Goal: Information Seeking & Learning: Find contact information

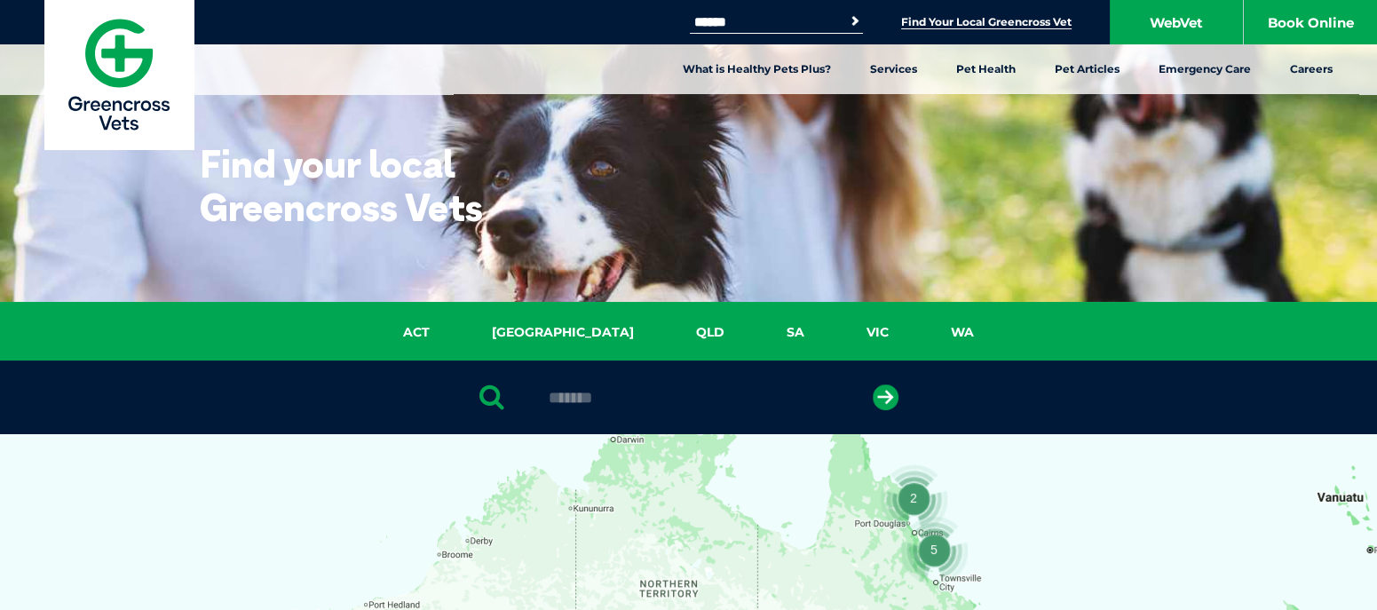
click at [873, 384] on button "submit" at bounding box center [886, 397] width 26 height 26
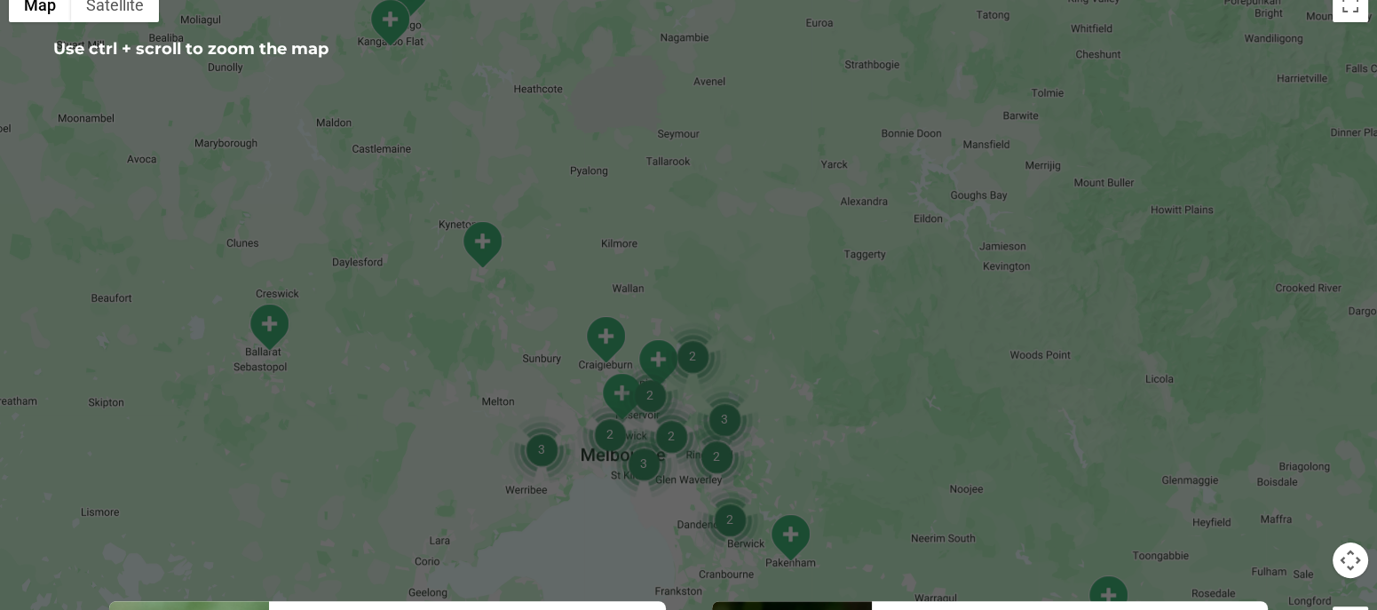
scroll to position [123, 0]
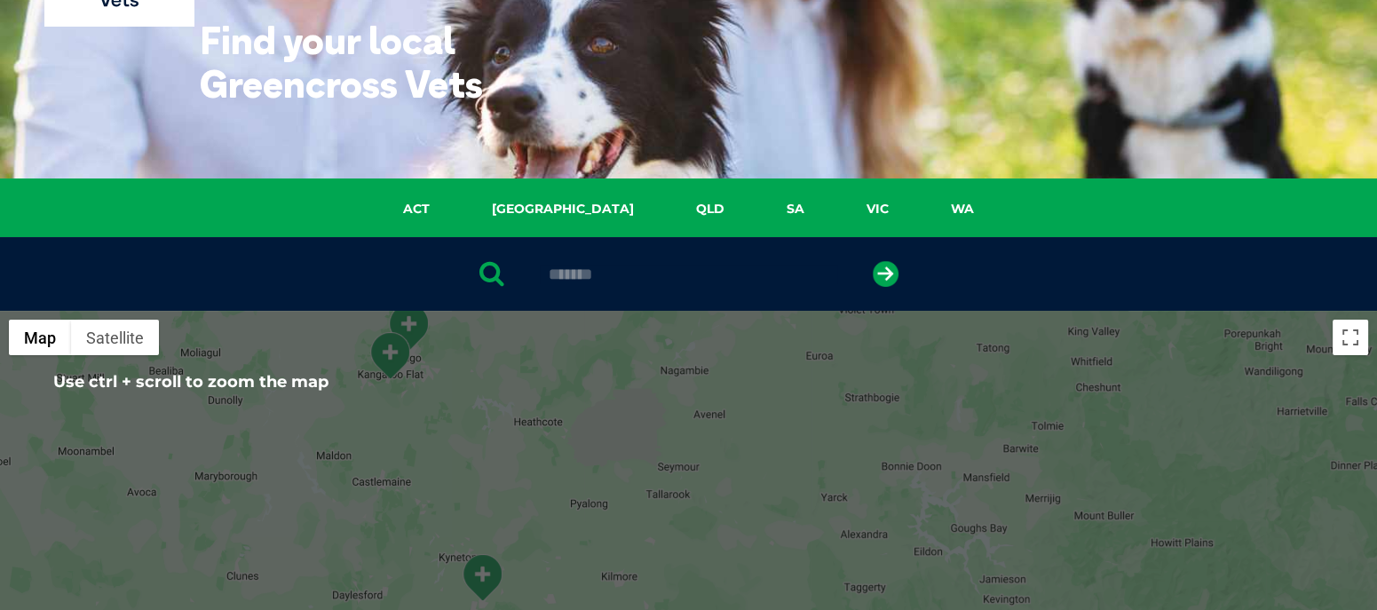
drag, startPoint x: 654, startPoint y: 266, endPoint x: 523, endPoint y: 263, distance: 130.6
click at [523, 263] on div "*******" at bounding box center [688, 274] width 1377 height 74
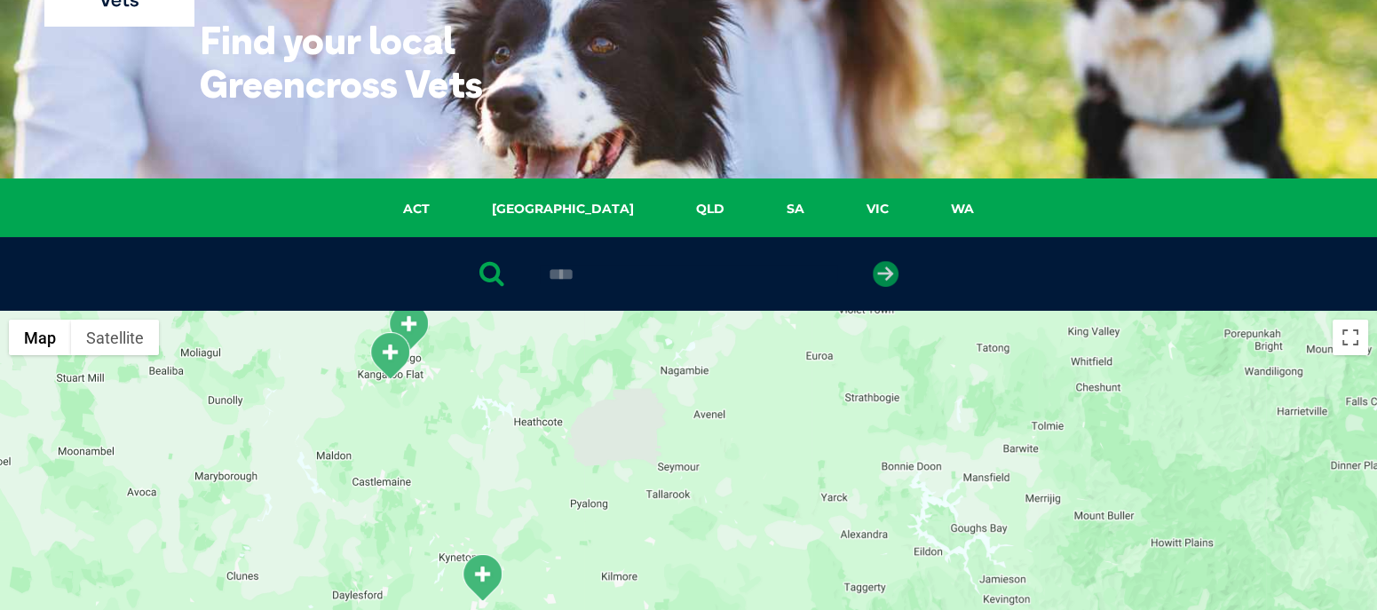
click at [884, 273] on icon "submit" at bounding box center [886, 274] width 26 height 26
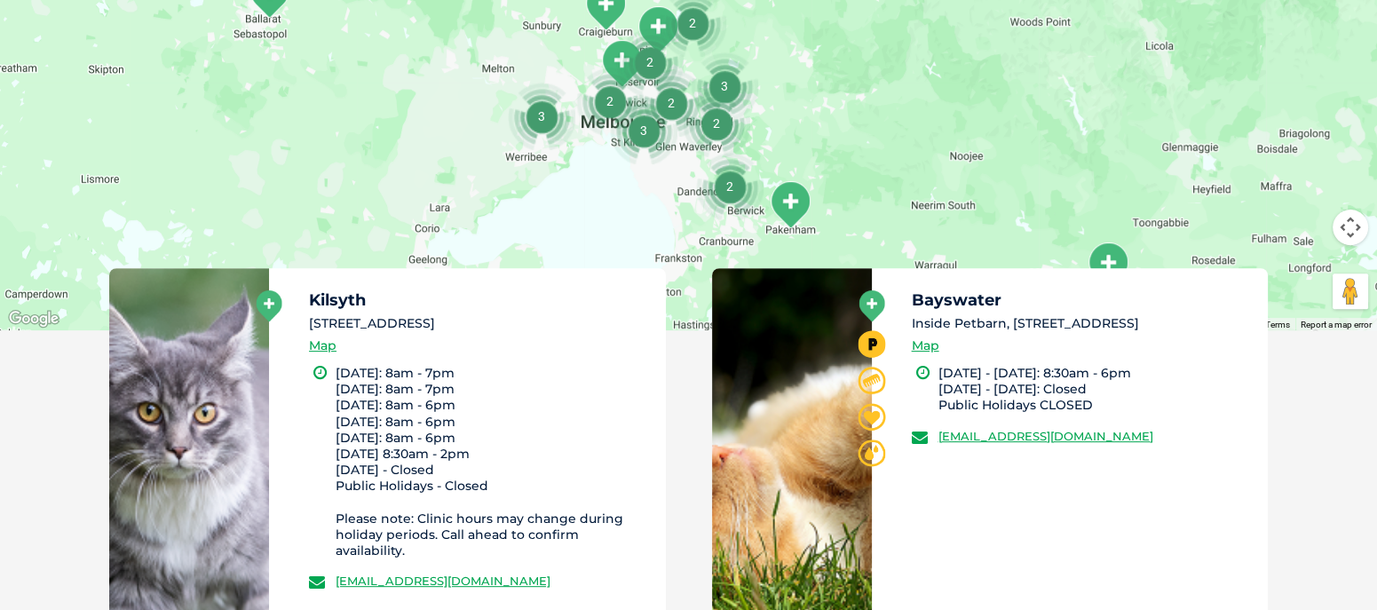
scroll to position [900, 0]
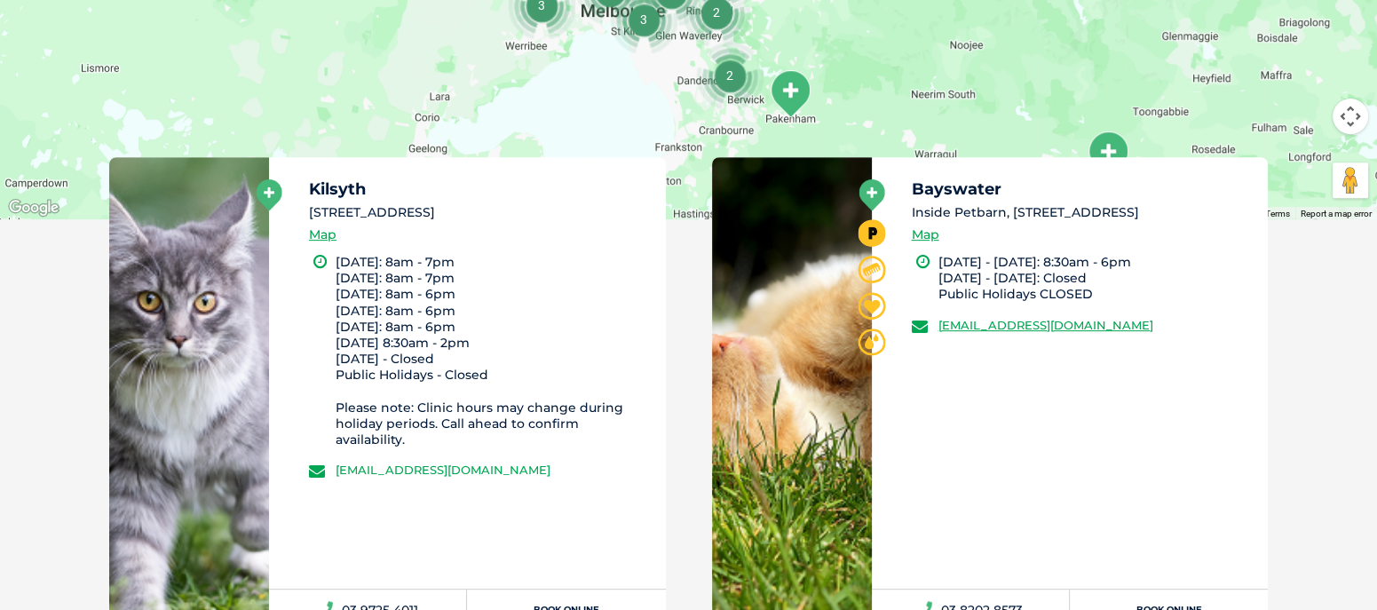
drag, startPoint x: 611, startPoint y: 470, endPoint x: 337, endPoint y: 456, distance: 273.8
click at [337, 456] on div "Kilsyth [STREET_ADDRESS] Map [DATE]: 8am - 7pm [DATE]: 8am - 7pm [DATE]: 8am - …" at bounding box center [467, 373] width 397 height 432
copy link "[EMAIL_ADDRESS][DOMAIN_NAME]"
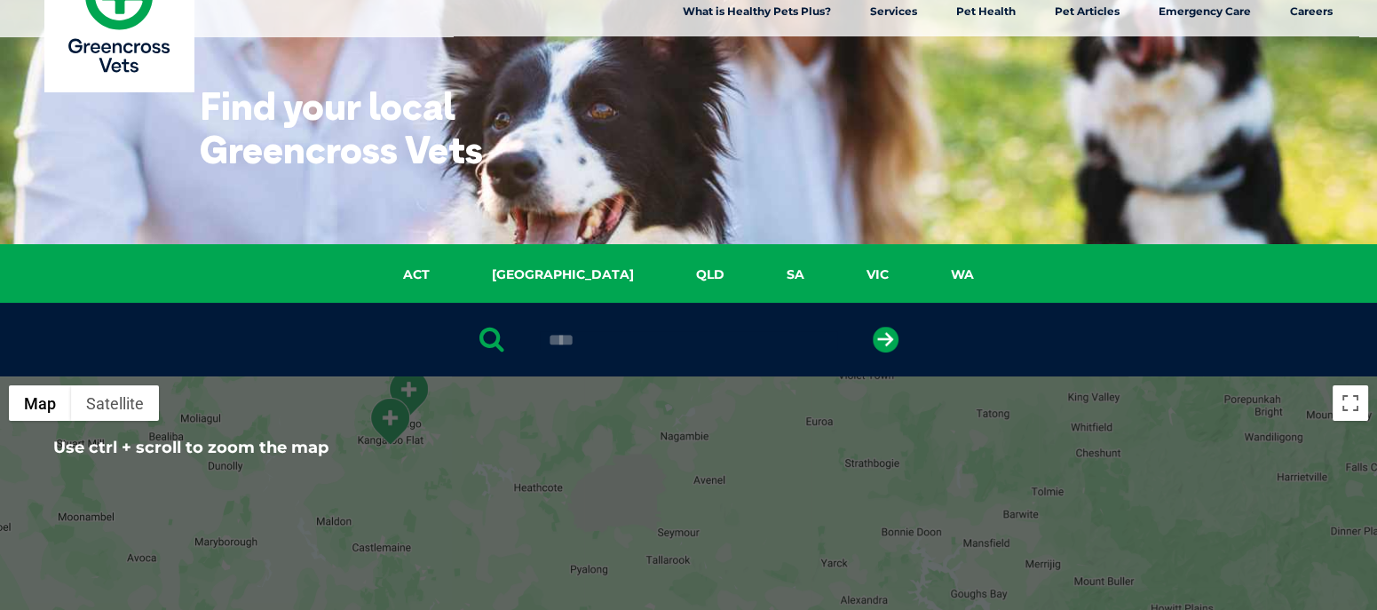
scroll to position [0, 0]
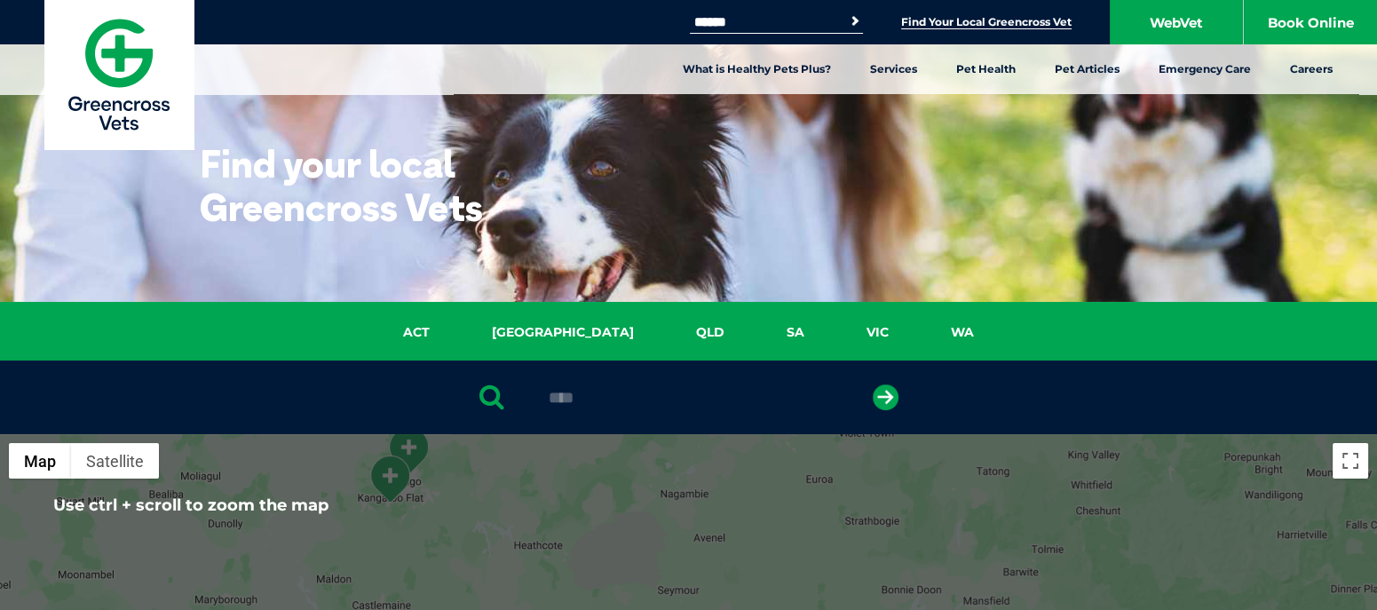
drag, startPoint x: 605, startPoint y: 406, endPoint x: 512, endPoint y: 392, distance: 93.4
click at [512, 392] on div "****" at bounding box center [688, 398] width 1377 height 74
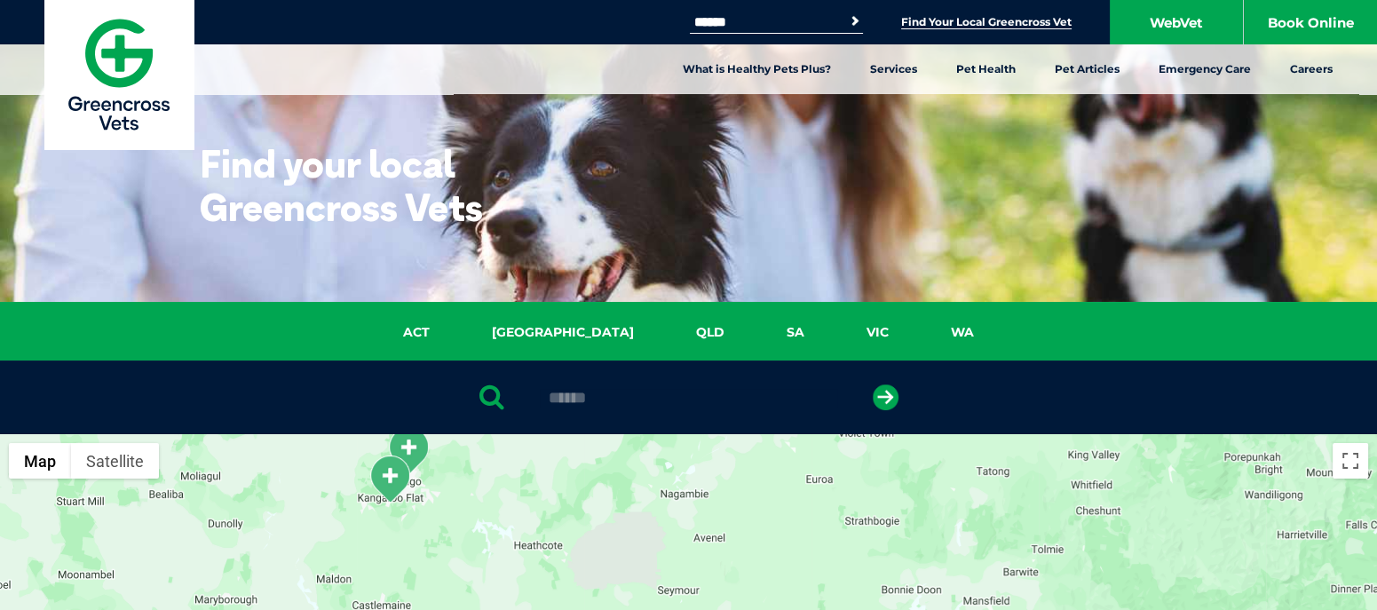
click at [873, 384] on button "submit" at bounding box center [886, 397] width 26 height 26
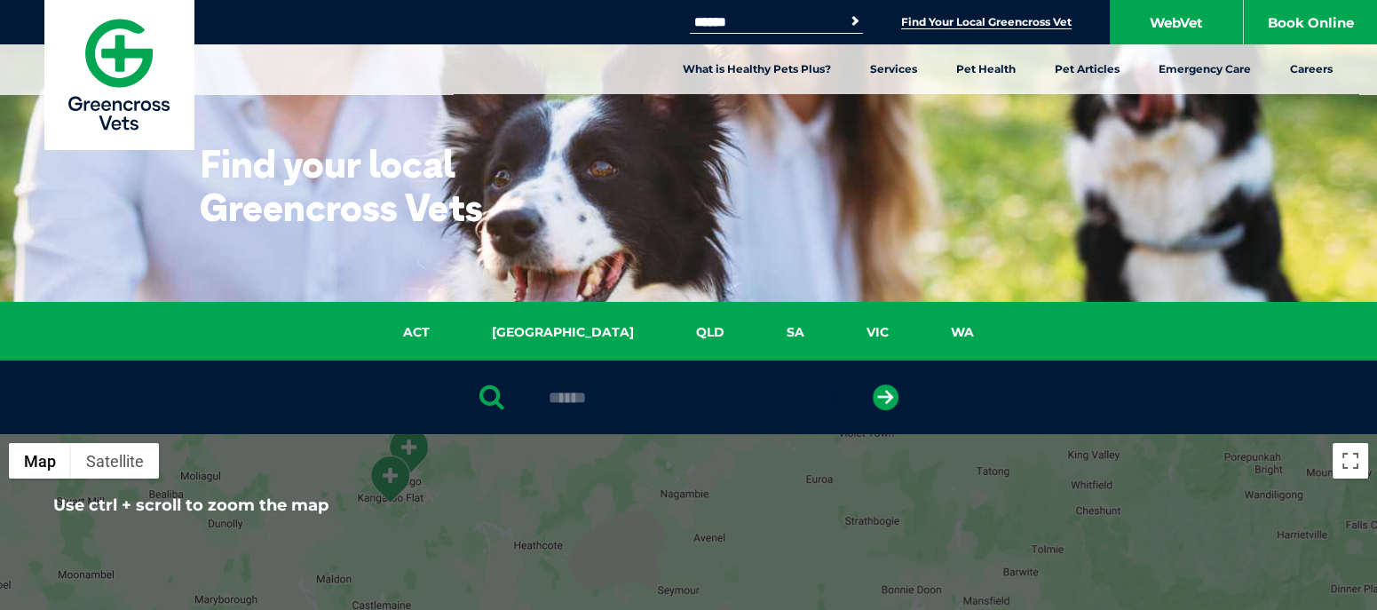
drag, startPoint x: 655, startPoint y: 396, endPoint x: 564, endPoint y: 413, distance: 93.0
click at [564, 413] on div "******" at bounding box center [688, 398] width 1377 height 74
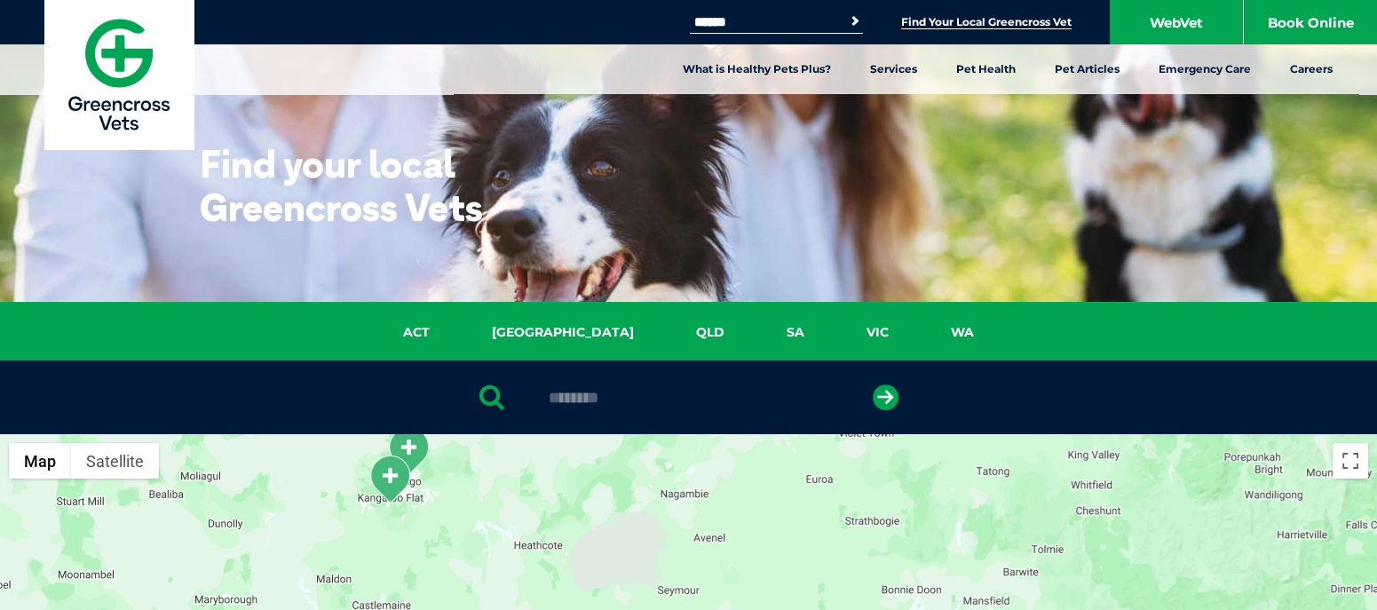
click at [873, 384] on button "submit" at bounding box center [886, 397] width 26 height 26
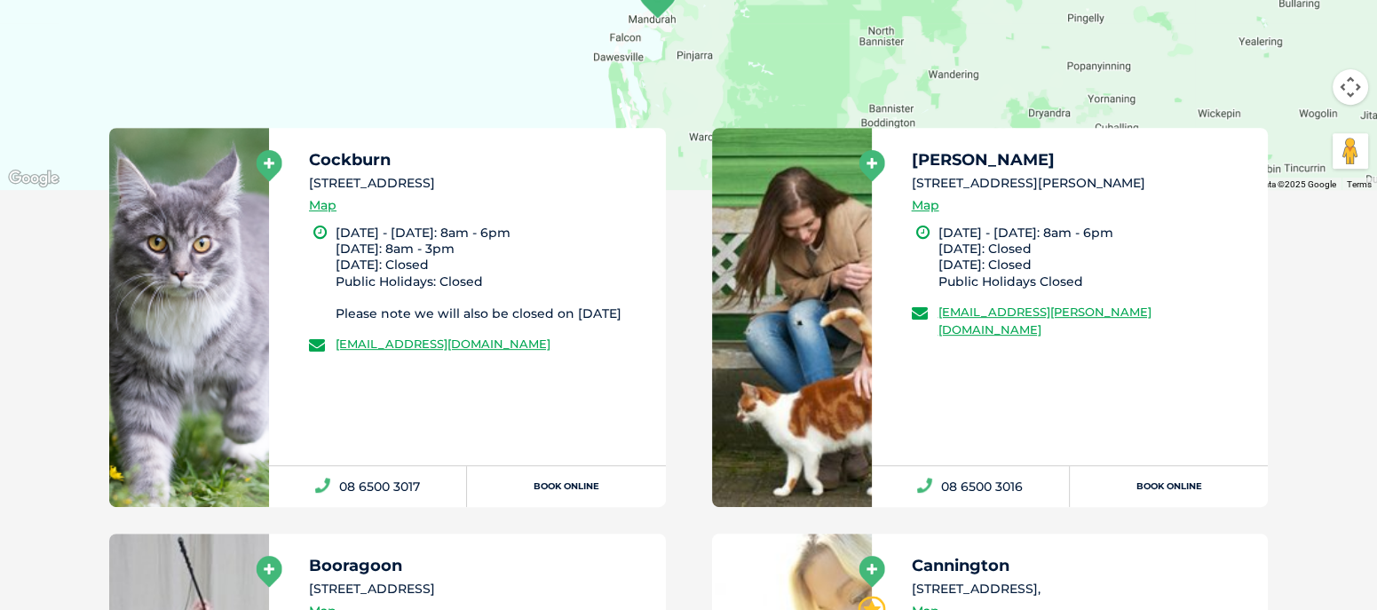
scroll to position [900, 0]
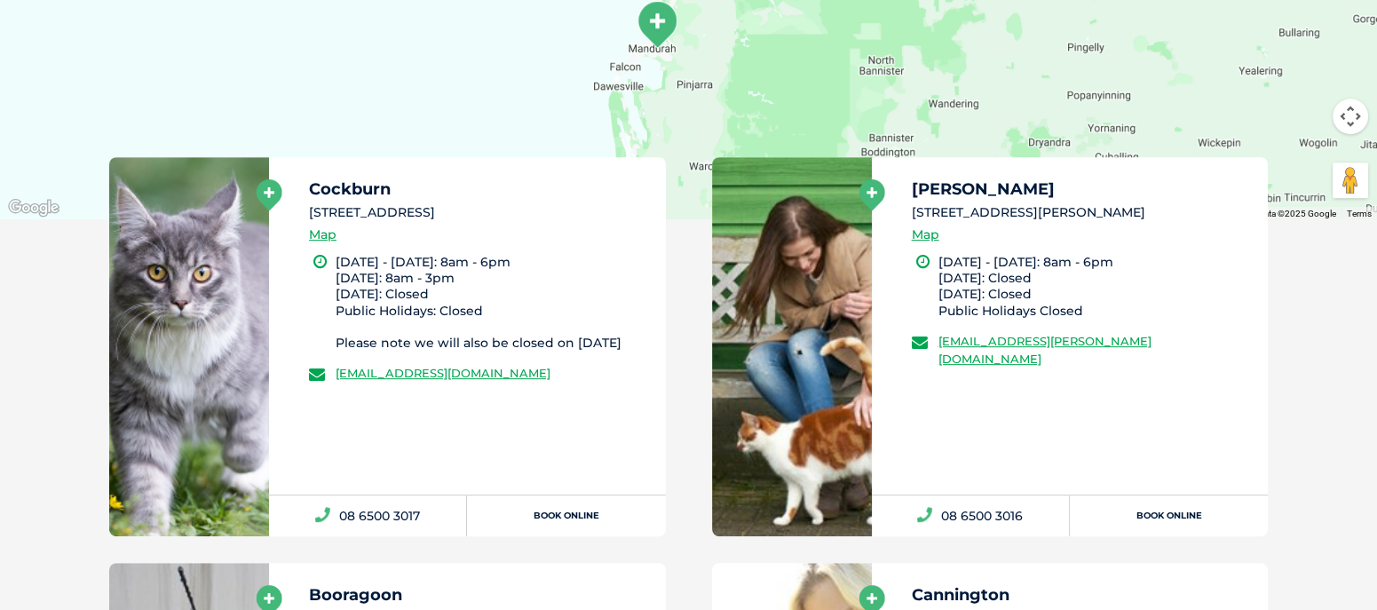
drag, startPoint x: 630, startPoint y: 401, endPoint x: 318, endPoint y: 392, distance: 311.8
click at [318, 392] on div "Cockburn [STREET_ADDRESS] Map [DATE] - [DATE]: 8am - 6pm [DATE]: 8am - 3pm [DAT…" at bounding box center [467, 325] width 397 height 337
copy li "[EMAIL_ADDRESS][DOMAIN_NAME]"
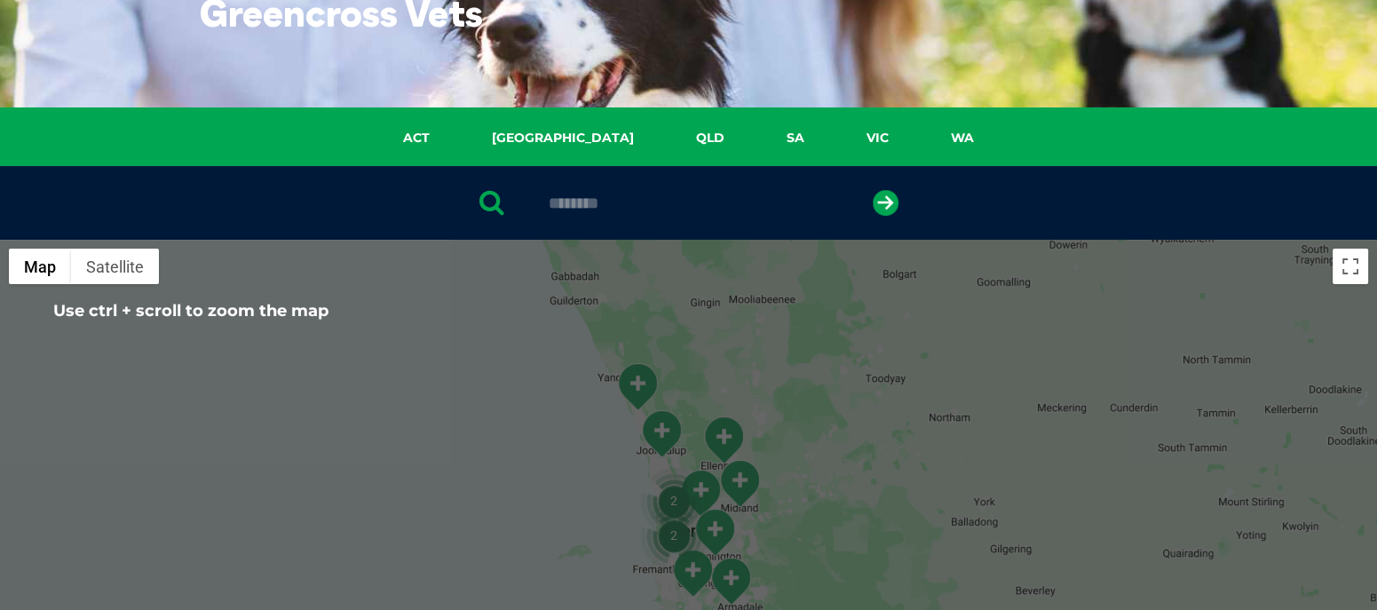
scroll to position [123, 0]
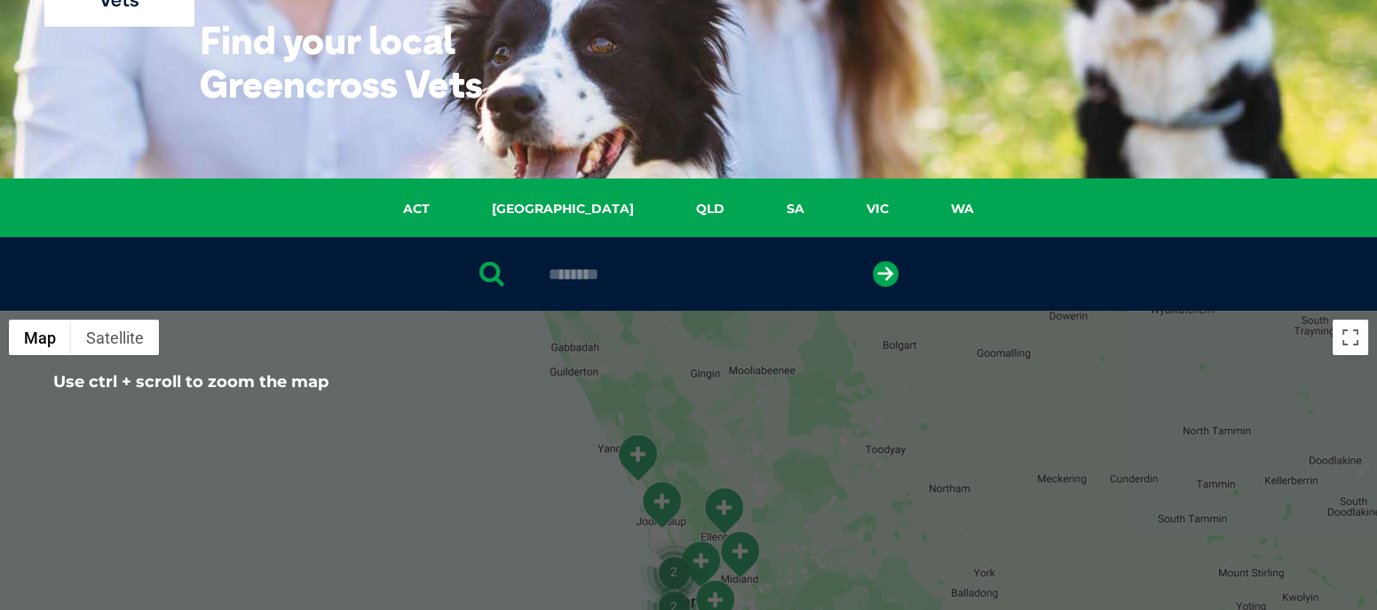
drag, startPoint x: 656, startPoint y: 277, endPoint x: 435, endPoint y: 276, distance: 221.1
click at [435, 276] on div "********" at bounding box center [688, 274] width 1377 height 74
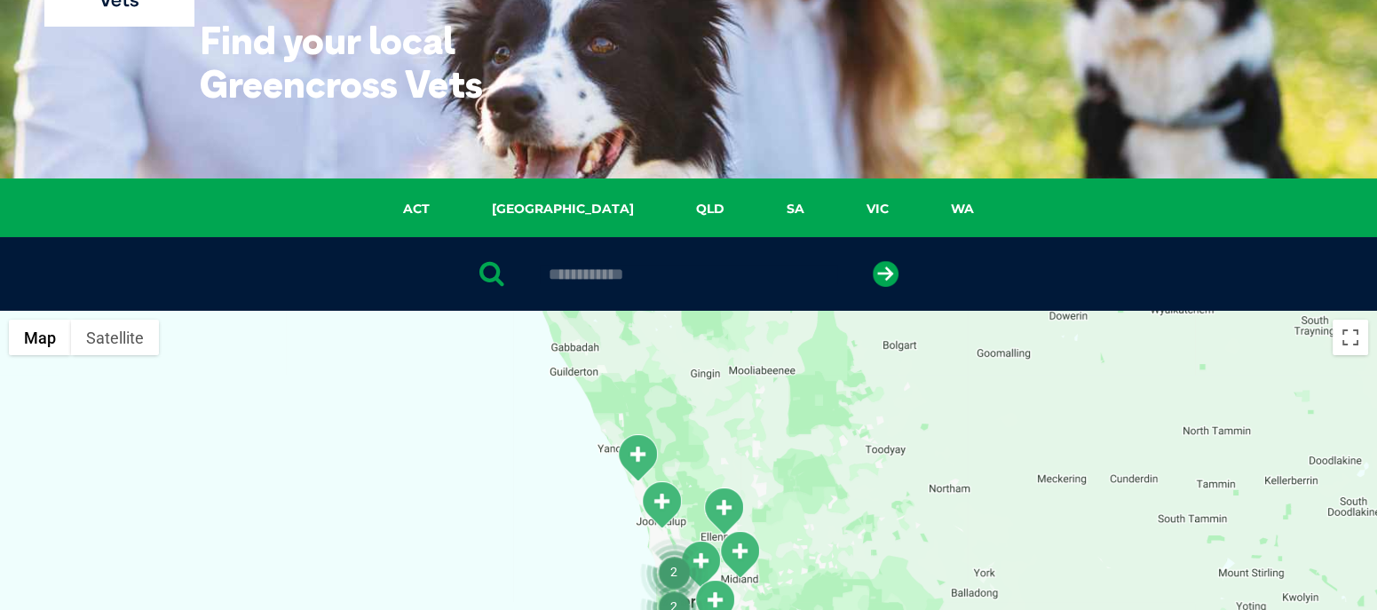
type input "**********"
click at [873, 261] on button "submit" at bounding box center [886, 274] width 26 height 26
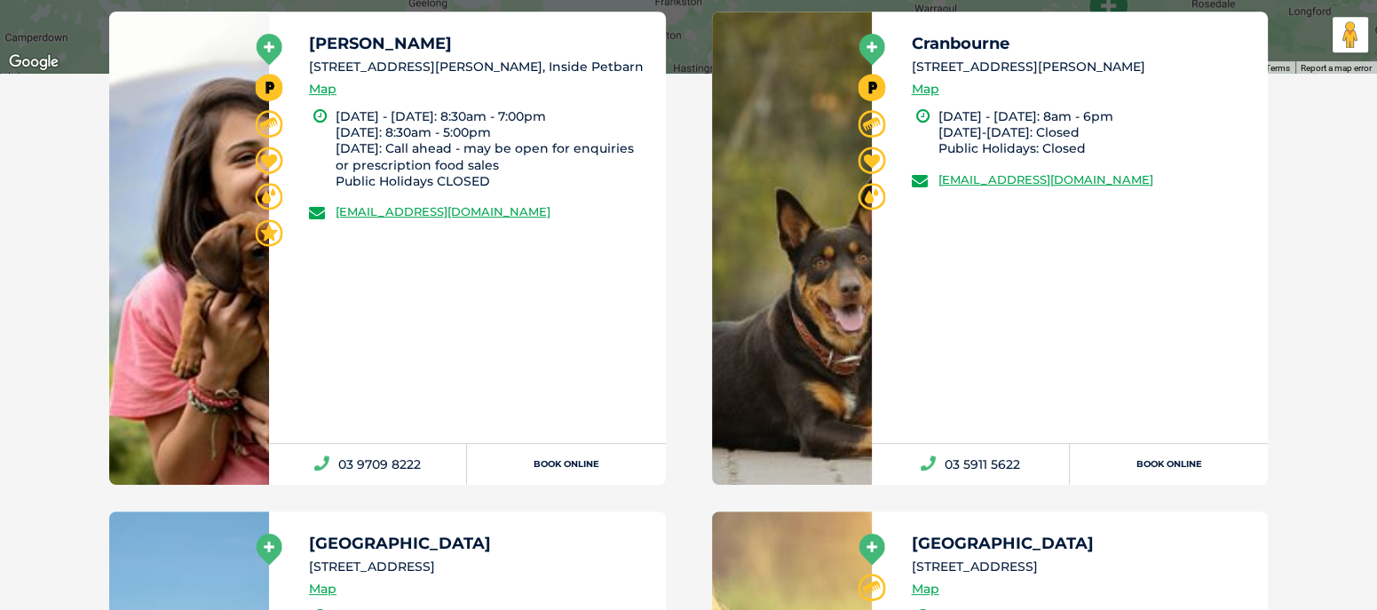
scroll to position [1011, 0]
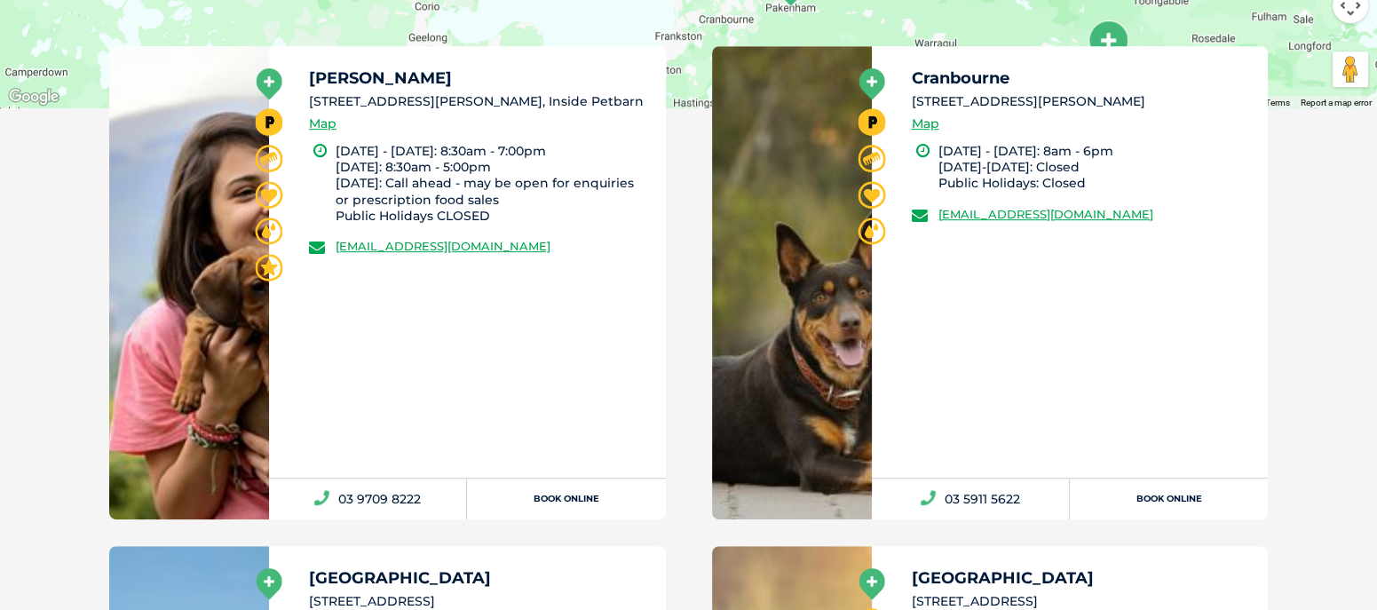
drag, startPoint x: 622, startPoint y: 241, endPoint x: 310, endPoint y: 229, distance: 311.9
click at [310, 229] on div "[PERSON_NAME] [STREET_ADDRESS][PERSON_NAME], Inside [GEOGRAPHIC_DATA] Map [DATE…" at bounding box center [467, 262] width 397 height 432
copy link "[EMAIL_ADDRESS][DOMAIN_NAME]"
